Goal: Information Seeking & Learning: Find specific fact

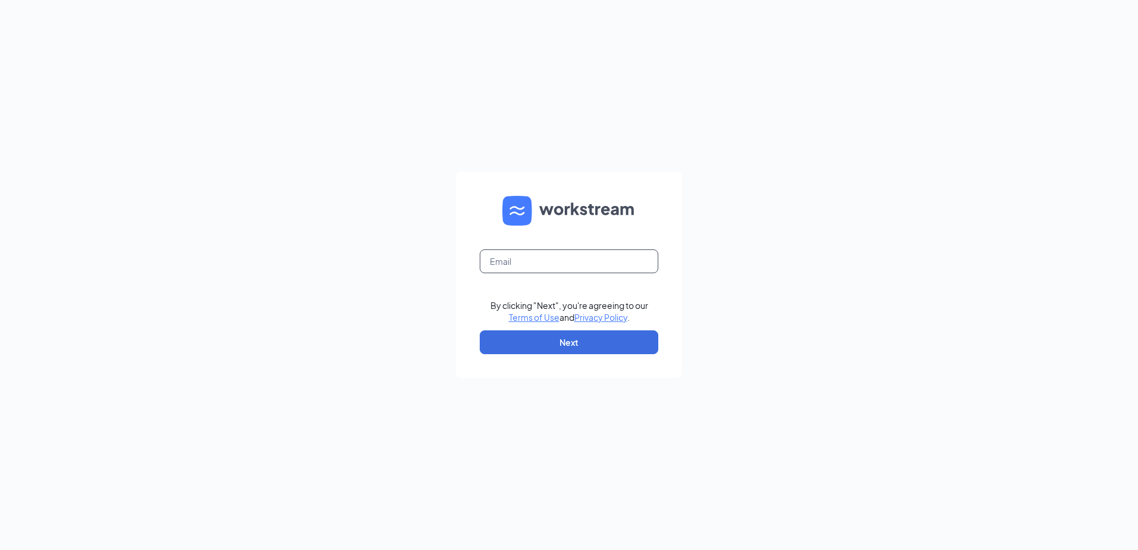
click at [573, 269] on input "text" at bounding box center [569, 261] width 179 height 24
type input "katrina@rileyculvers.com"
click at [574, 335] on button "Next" at bounding box center [569, 342] width 179 height 24
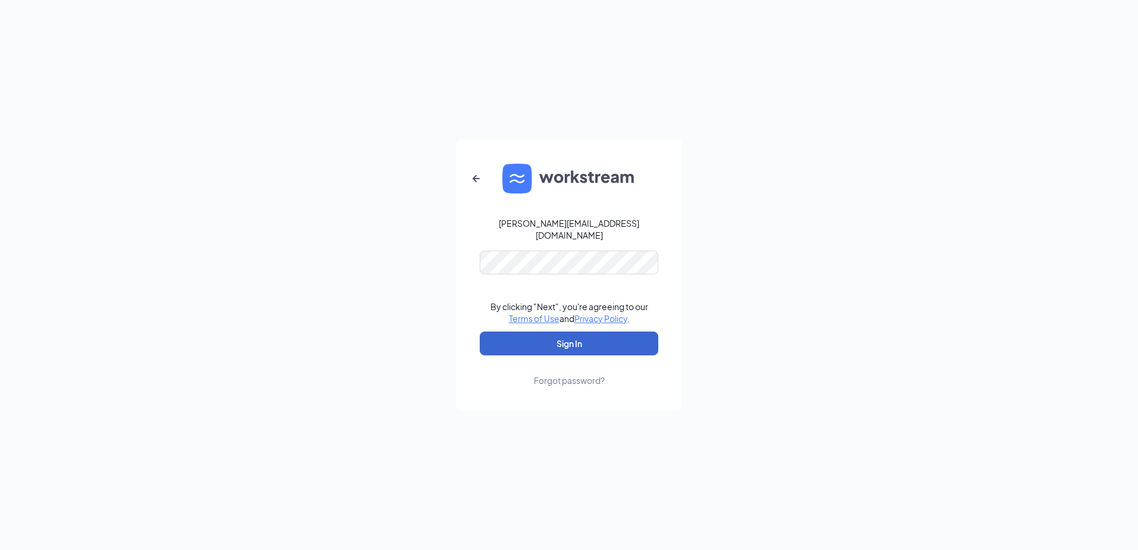
click at [593, 339] on button "Sign In" at bounding box center [569, 344] width 179 height 24
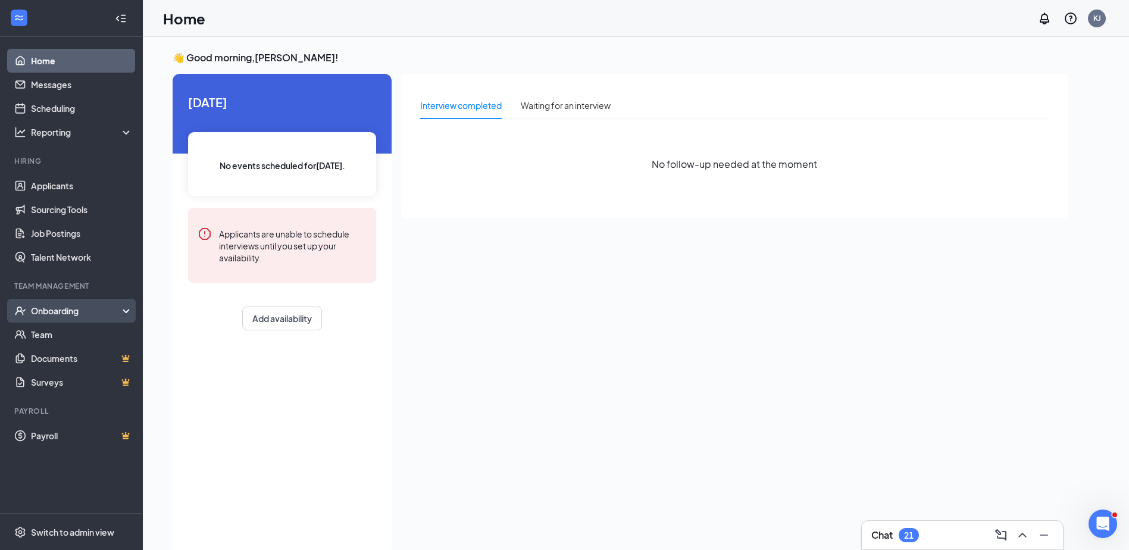
click at [80, 312] on div "Onboarding" at bounding box center [77, 311] width 92 height 12
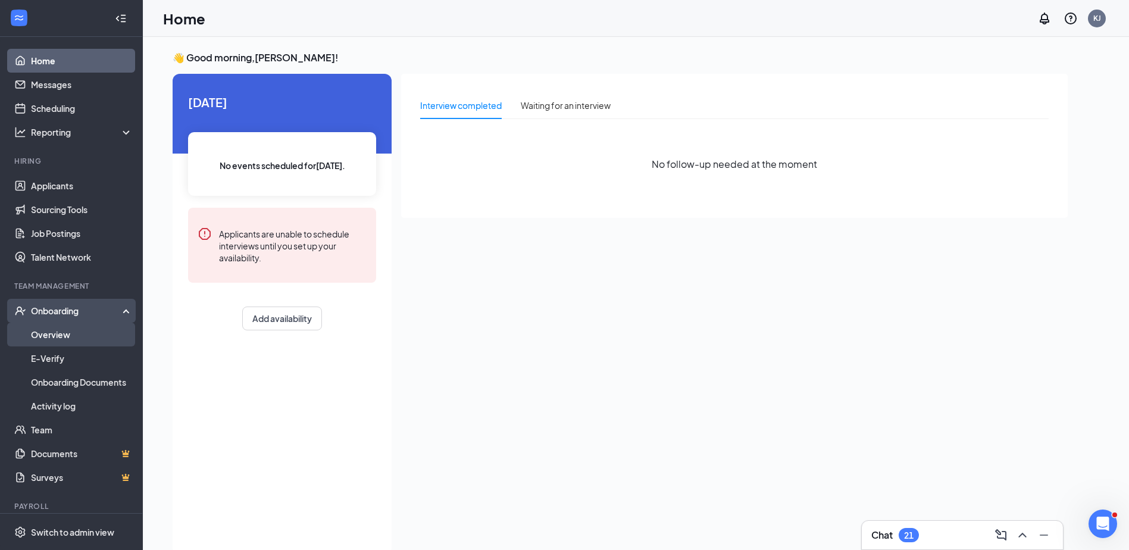
click at [76, 331] on link "Overview" at bounding box center [82, 335] width 102 height 24
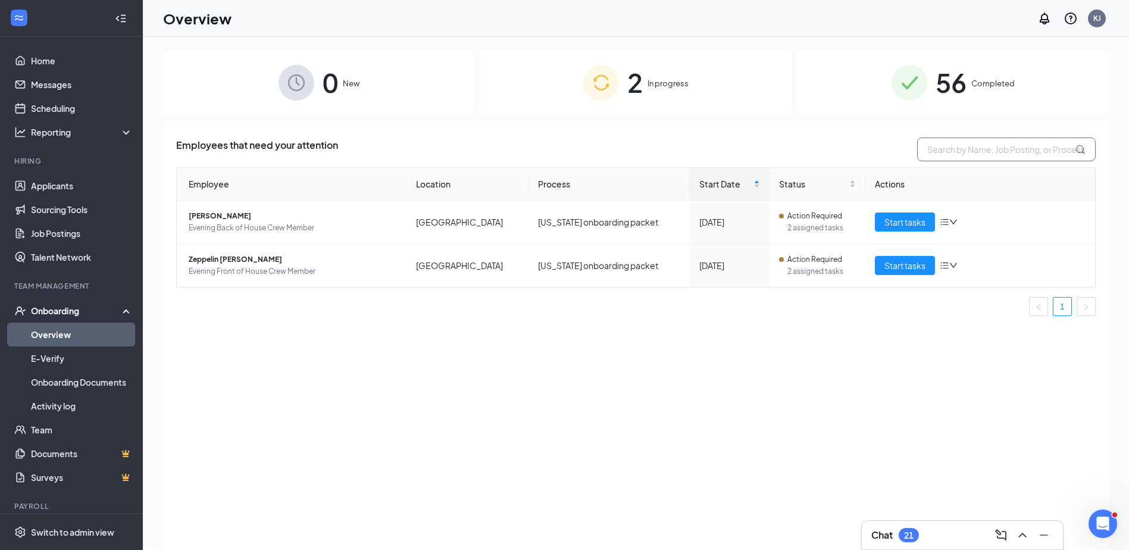
click at [943, 152] on input "text" at bounding box center [1007, 150] width 179 height 24
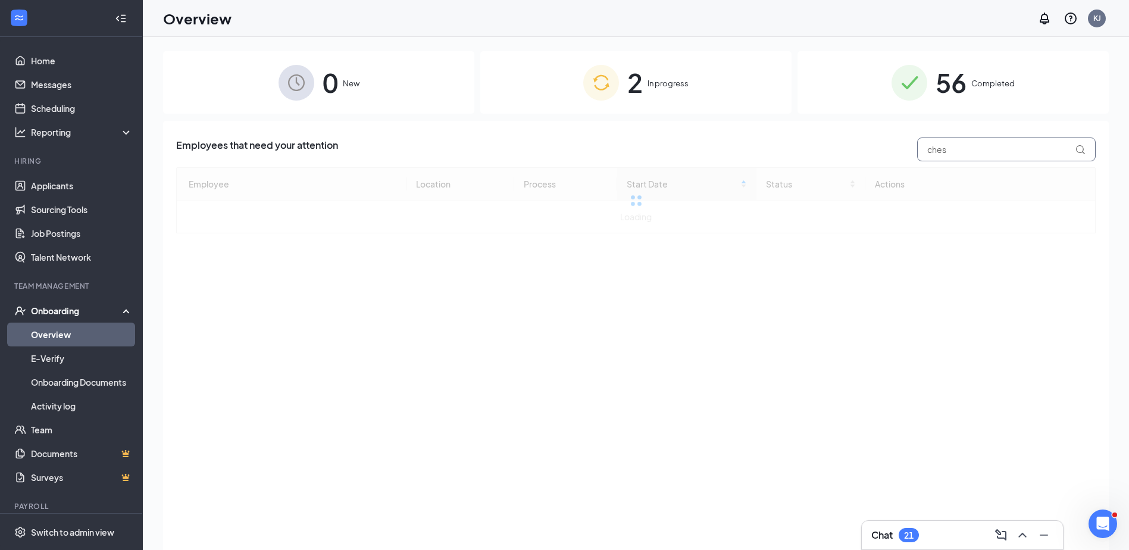
type input "ches"
click at [1005, 89] on span "Completed" at bounding box center [993, 83] width 43 height 12
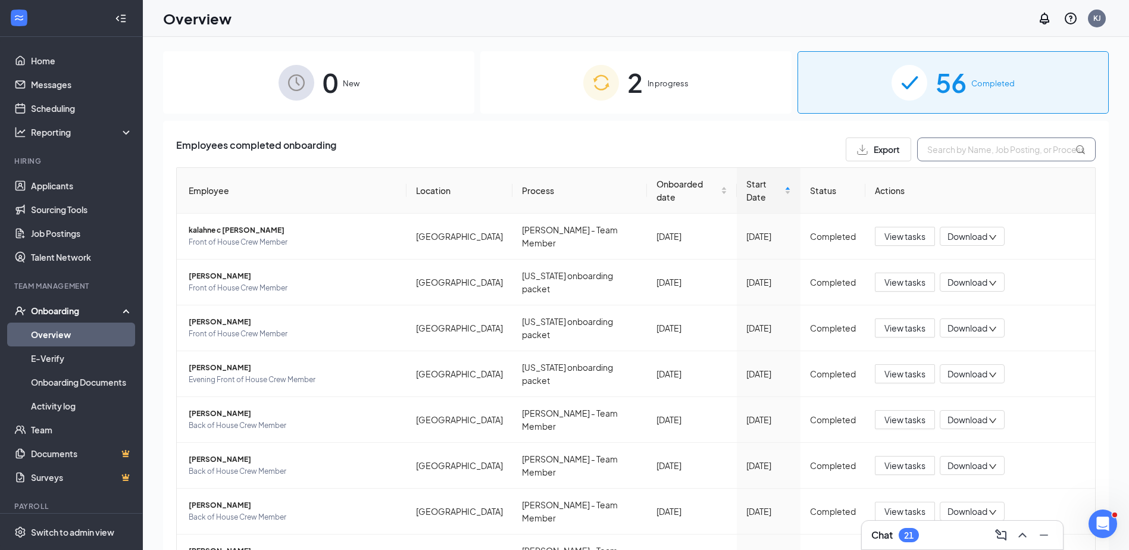
click at [953, 152] on input "text" at bounding box center [1007, 150] width 179 height 24
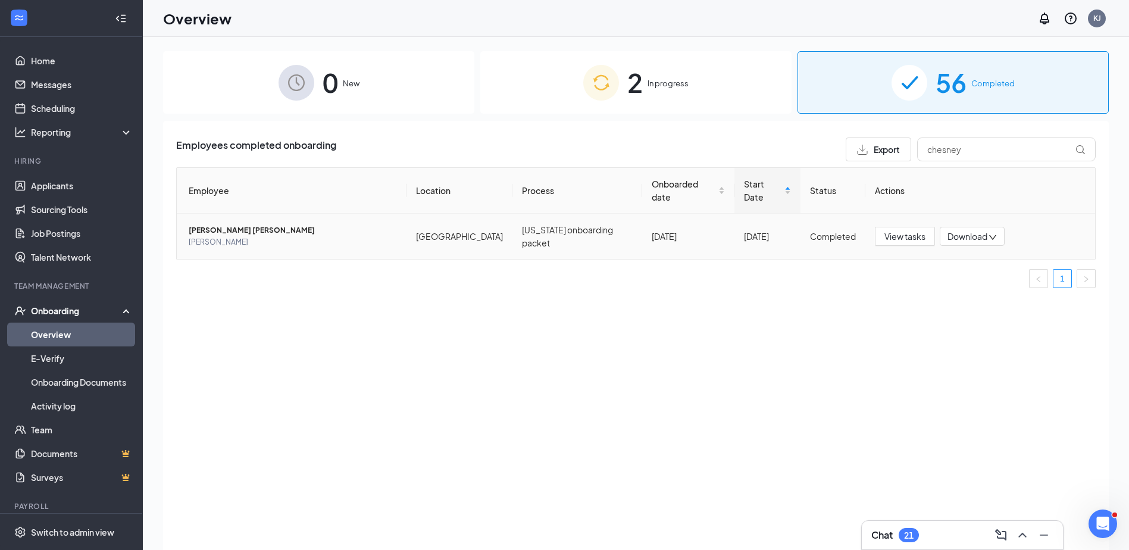
click at [216, 224] on span "[PERSON_NAME] [PERSON_NAME]" at bounding box center [293, 230] width 208 height 12
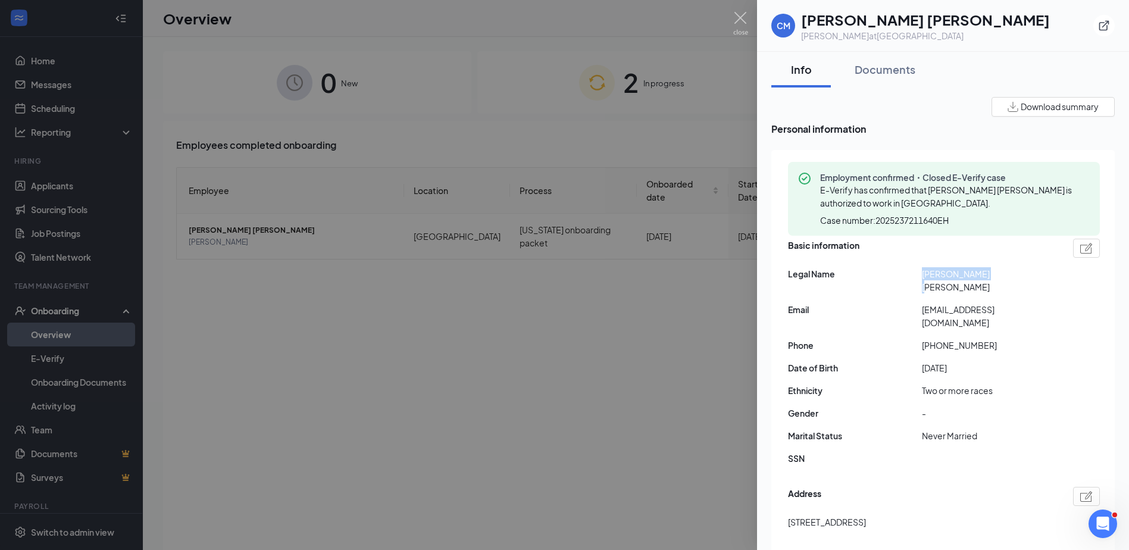
drag, startPoint x: 996, startPoint y: 276, endPoint x: 919, endPoint y: 277, distance: 76.2
click at [919, 277] on div "Legal Name [PERSON_NAME] [PERSON_NAME]" at bounding box center [944, 280] width 312 height 26
copy div "[PERSON_NAME] [PERSON_NAME]"
click at [842, 407] on span "Gender" at bounding box center [855, 413] width 134 height 13
drag, startPoint x: 988, startPoint y: 318, endPoint x: 934, endPoint y: 319, distance: 54.2
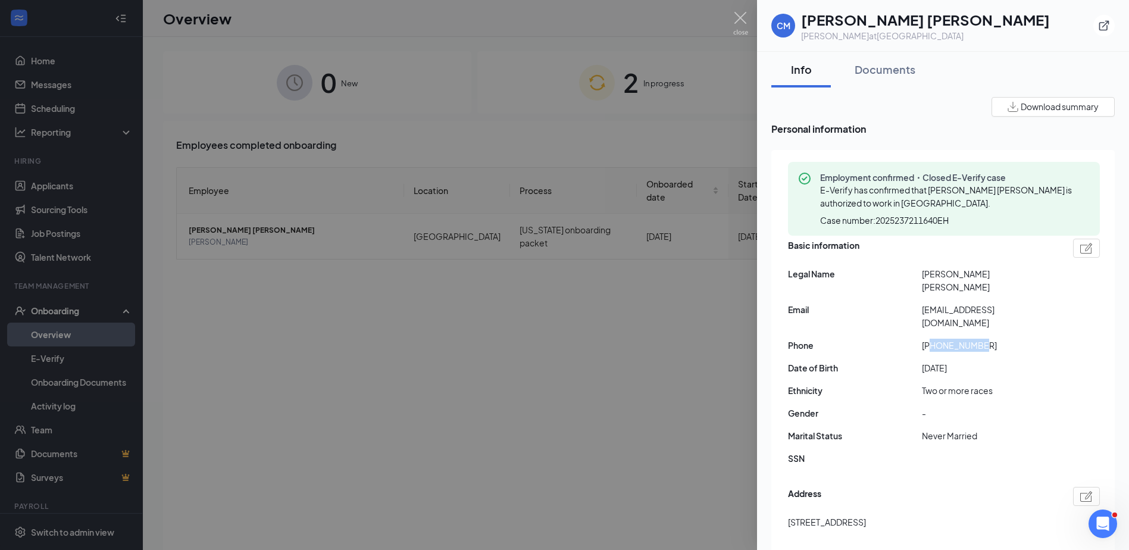
click at [934, 339] on span "[PHONE_NUMBER]" at bounding box center [989, 345] width 134 height 13
copy span "7203831965"
click at [887, 487] on div "Address" at bounding box center [944, 496] width 312 height 19
drag, startPoint x: 843, startPoint y: 500, endPoint x: 787, endPoint y: 500, distance: 56.0
click at [787, 500] on div "Employment confirmed・Closed E-Verify case E-Verify has confirmed that [PERSON_N…" at bounding box center [944, 417] width 344 height 535
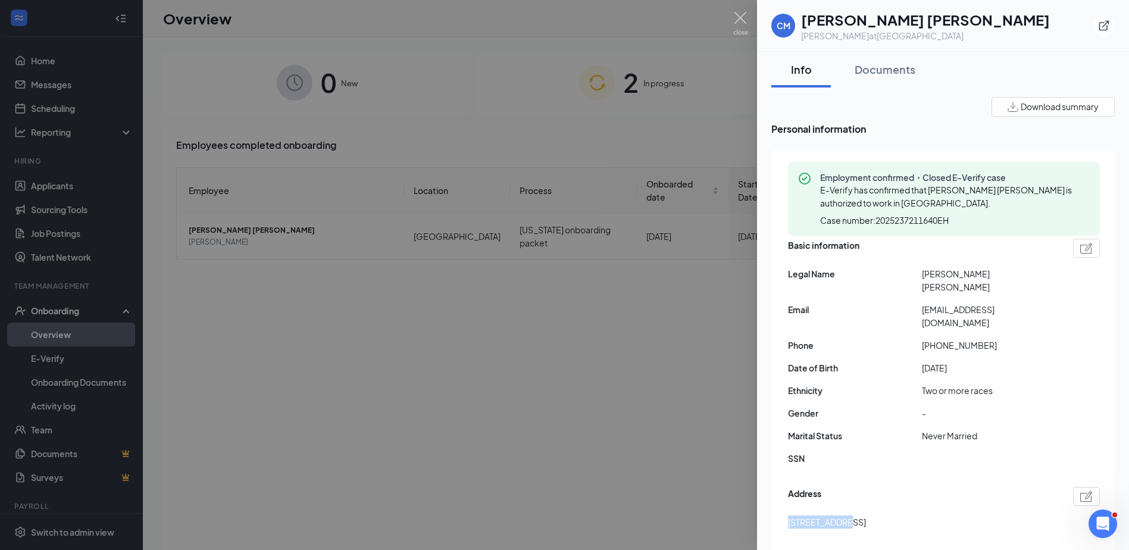
copy span "[STREET_ADDRESS]"
click at [739, 20] on img at bounding box center [741, 23] width 15 height 23
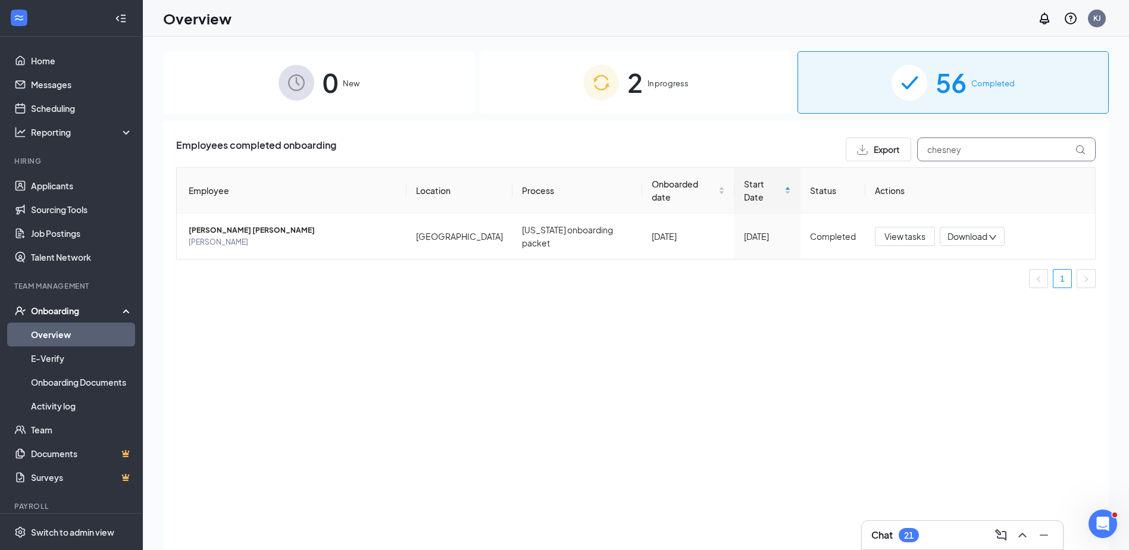
click at [970, 149] on input "chesney" at bounding box center [1007, 150] width 179 height 24
type input "c"
type input "suky"
click at [220, 224] on span "[PERSON_NAME]" at bounding box center [293, 230] width 208 height 12
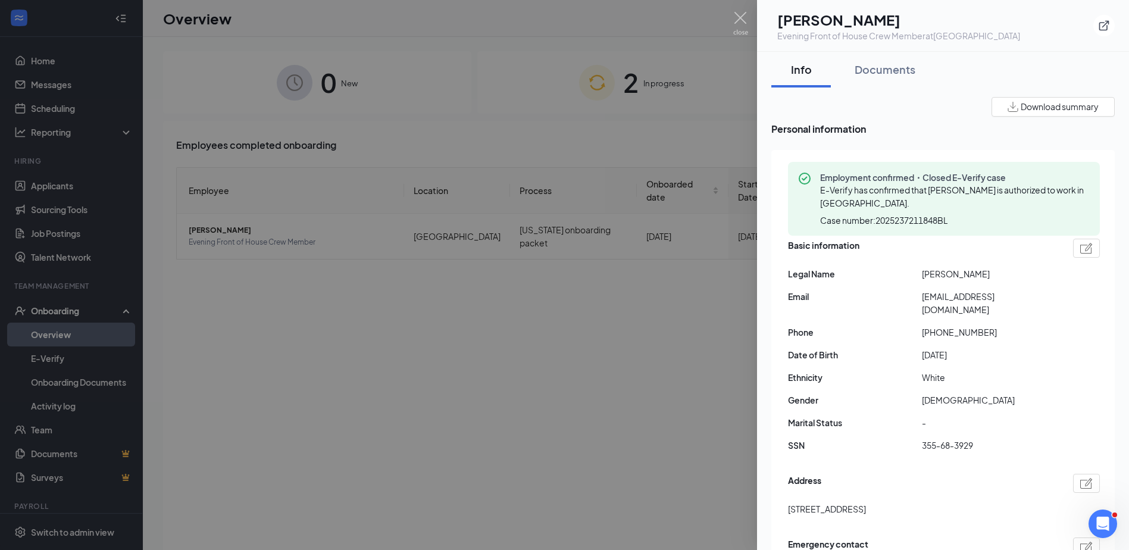
drag, startPoint x: 993, startPoint y: 276, endPoint x: 924, endPoint y: 278, distance: 68.5
click at [924, 278] on span "[PERSON_NAME]" at bounding box center [989, 273] width 134 height 13
copy span "[PERSON_NAME]"
click at [892, 331] on div "Basic information Legal Name [PERSON_NAME] Email [EMAIL_ADDRESS][DOMAIN_NAME] P…" at bounding box center [944, 349] width 312 height 226
drag, startPoint x: 985, startPoint y: 320, endPoint x: 934, endPoint y: 324, distance: 51.4
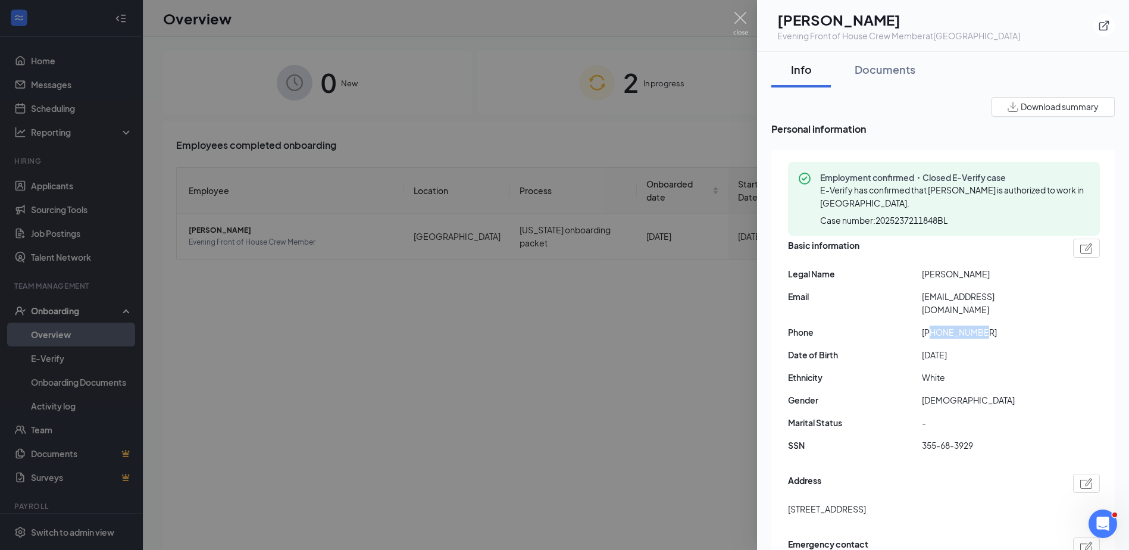
click at [934, 326] on span "[PHONE_NUMBER]" at bounding box center [989, 332] width 134 height 13
copy span "2182207106"
drag, startPoint x: 859, startPoint y: 449, endPoint x: 852, endPoint y: 501, distance: 52.8
click at [859, 450] on div "Employment confirmed・Closed E-Verify case E-Verify has confirmed that [PERSON_N…" at bounding box center [944, 411] width 344 height 522
drag, startPoint x: 849, startPoint y: 495, endPoint x: 788, endPoint y: 497, distance: 60.8
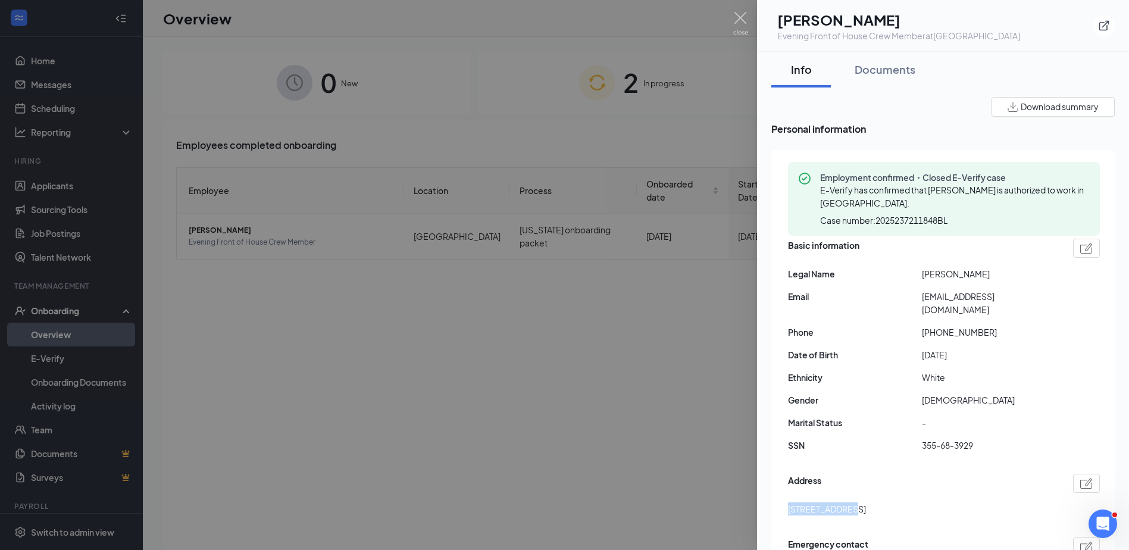
click at [788, 503] on span "[STREET_ADDRESS]" at bounding box center [827, 509] width 78 height 13
copy span "[STREET_ADDRESS]"
click at [746, 21] on img at bounding box center [741, 23] width 15 height 23
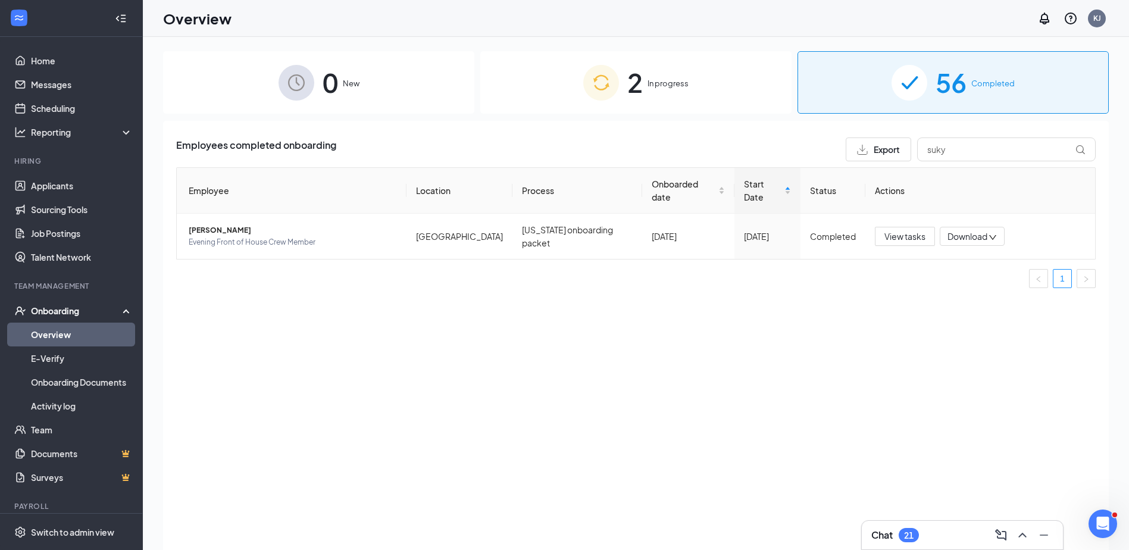
click at [784, 382] on div "Employees completed onboarding Export suky Employee Location Process Onboarded …" at bounding box center [636, 350] width 946 height 459
